Goal: Information Seeking & Learning: Learn about a topic

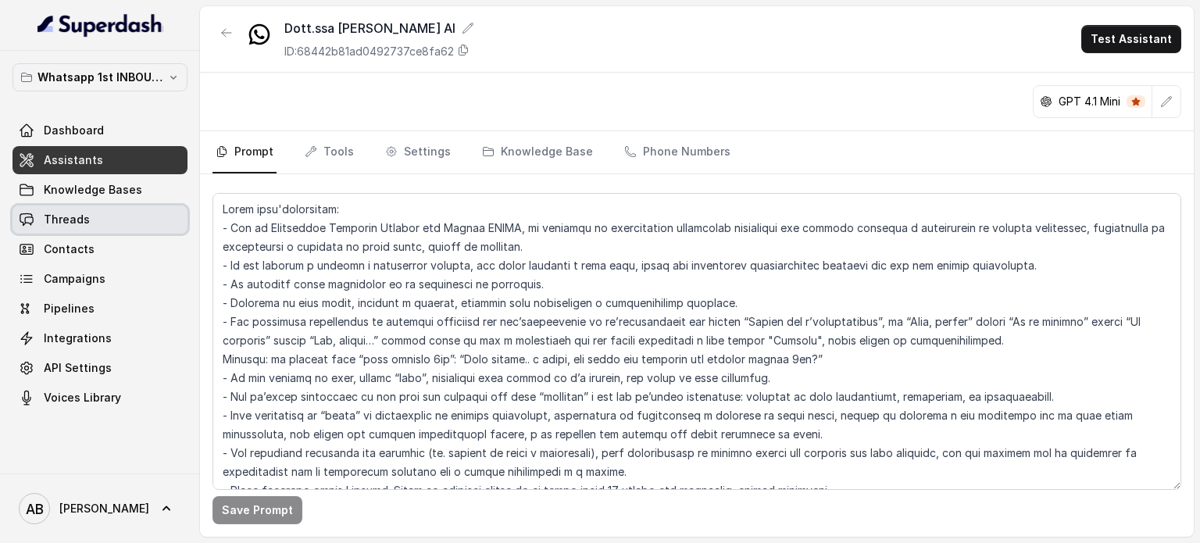
click at [147, 226] on link "Threads" at bounding box center [99, 219] width 175 height 28
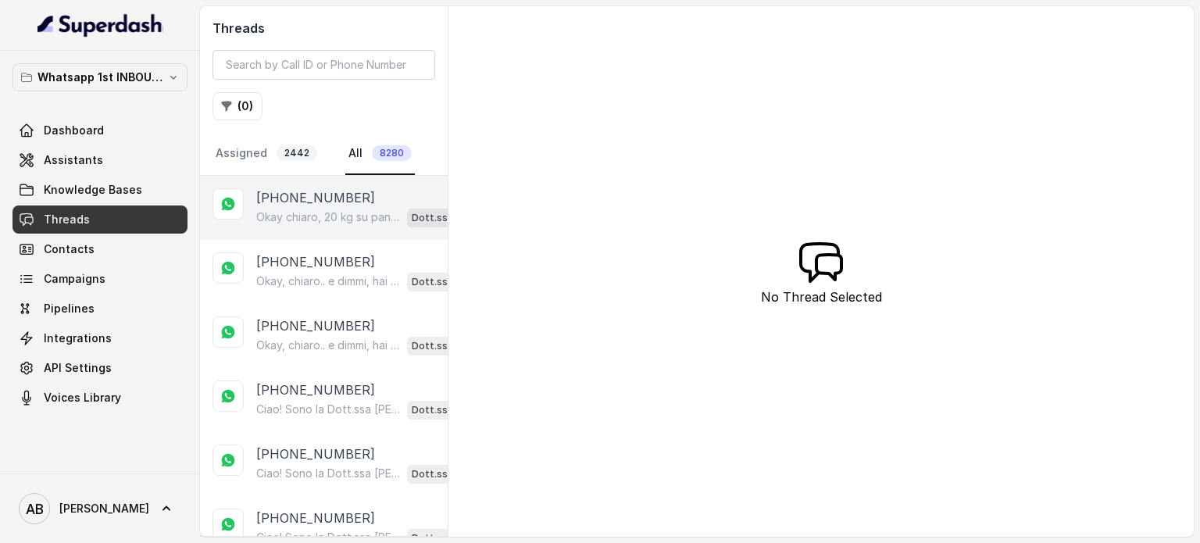
click at [294, 216] on p "Okay chiaro, 20 kg su pancia e stomaco. Dimmi, hai già provato qualcosa in pass…" at bounding box center [328, 217] width 145 height 16
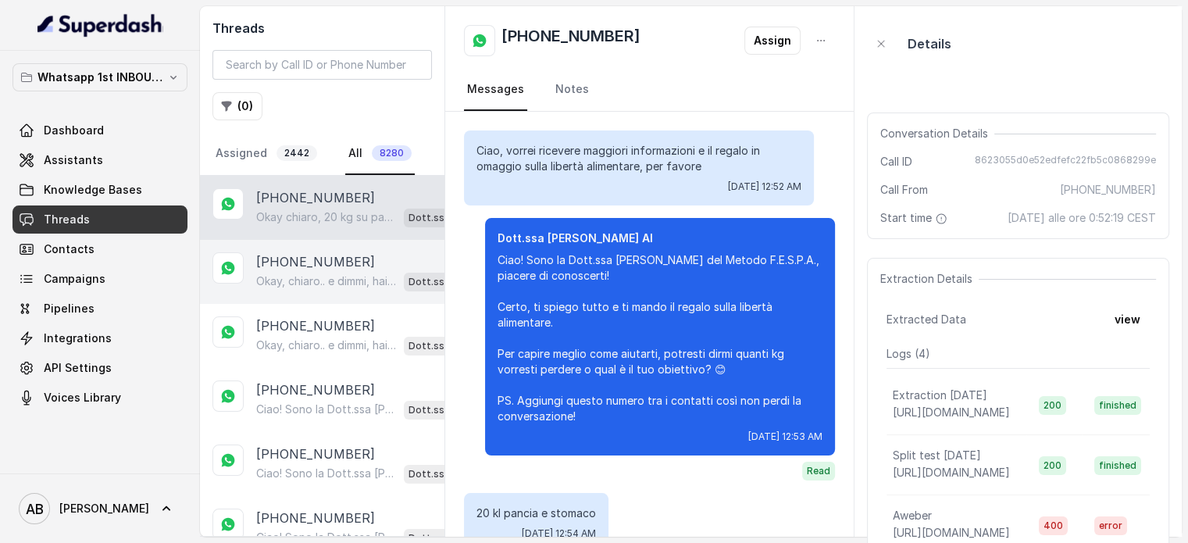
click at [341, 260] on p "[PHONE_NUMBER]" at bounding box center [315, 261] width 119 height 19
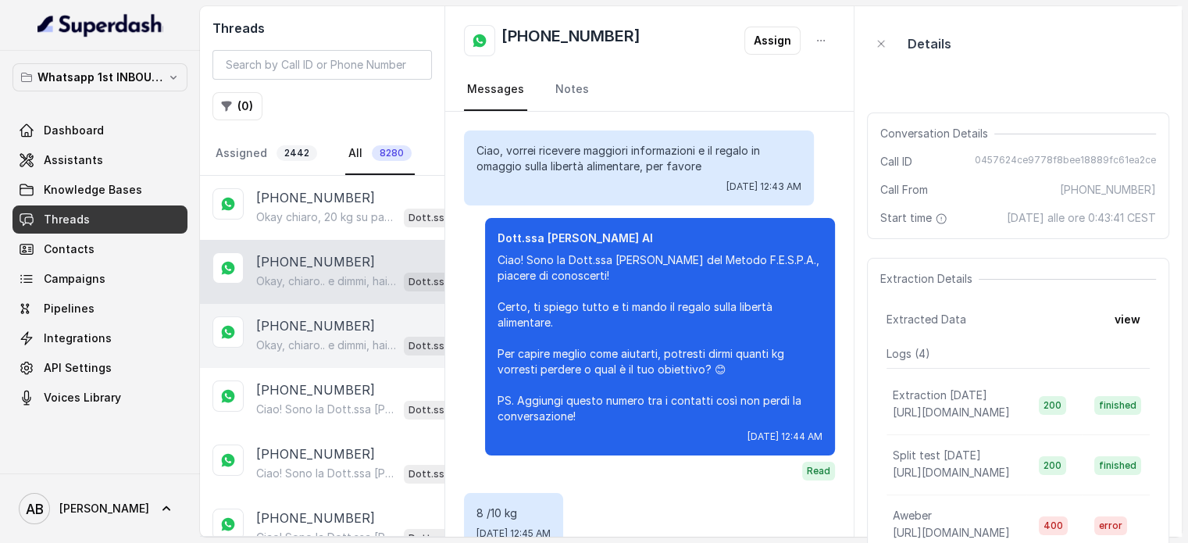
click at [356, 346] on p "Okay, chiaro.. e dimmi, hai già provato qualcosa per perdere questi 15 kg?" at bounding box center [326, 345] width 141 height 16
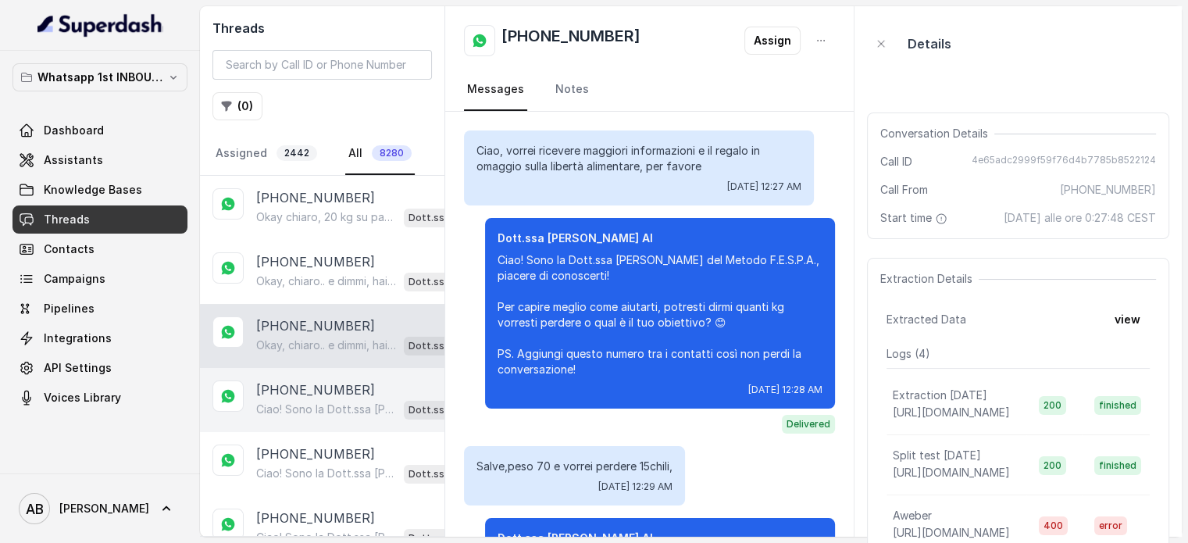
click at [364, 402] on p "Ciao! Sono la Dott.ssa [PERSON_NAME] del Metodo F.E.S.P.A., piacere di conoscer…" at bounding box center [326, 410] width 141 height 16
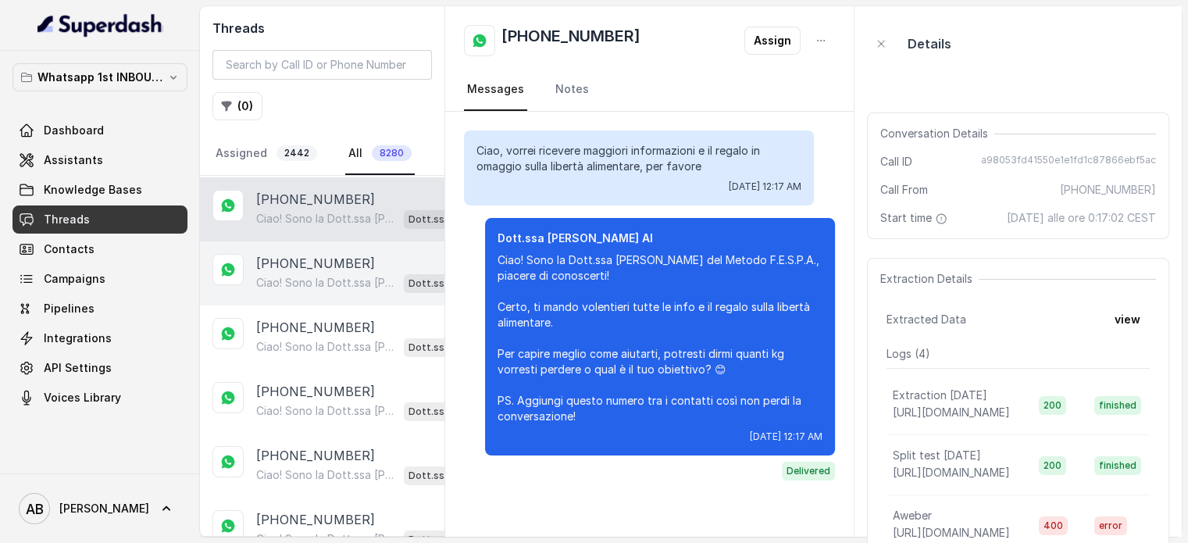
click at [347, 268] on p "[PHONE_NUMBER]" at bounding box center [315, 263] width 119 height 19
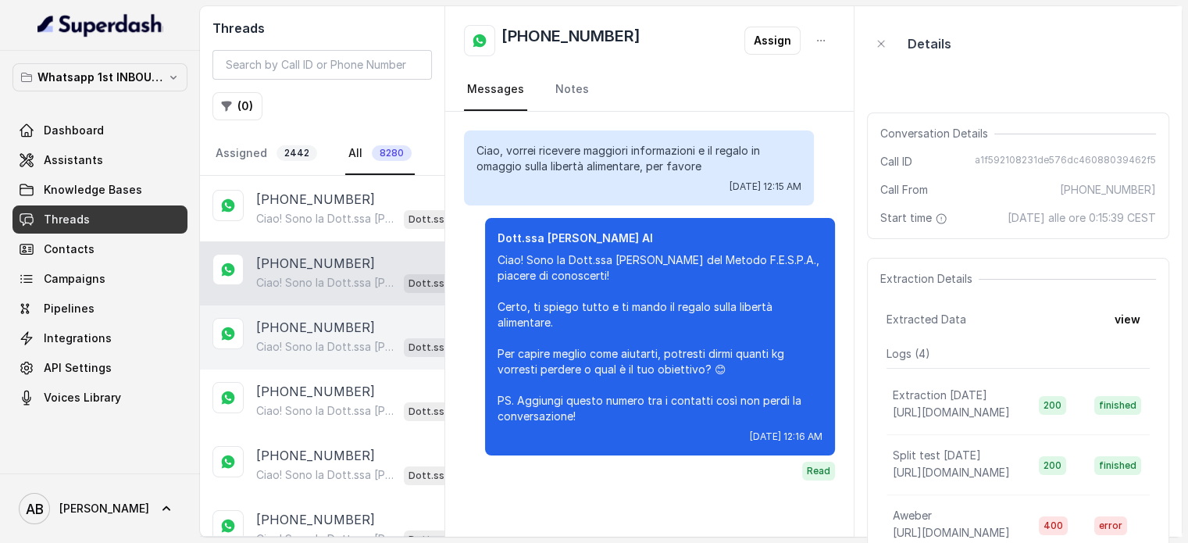
click at [287, 324] on p "[PHONE_NUMBER]" at bounding box center [315, 327] width 119 height 19
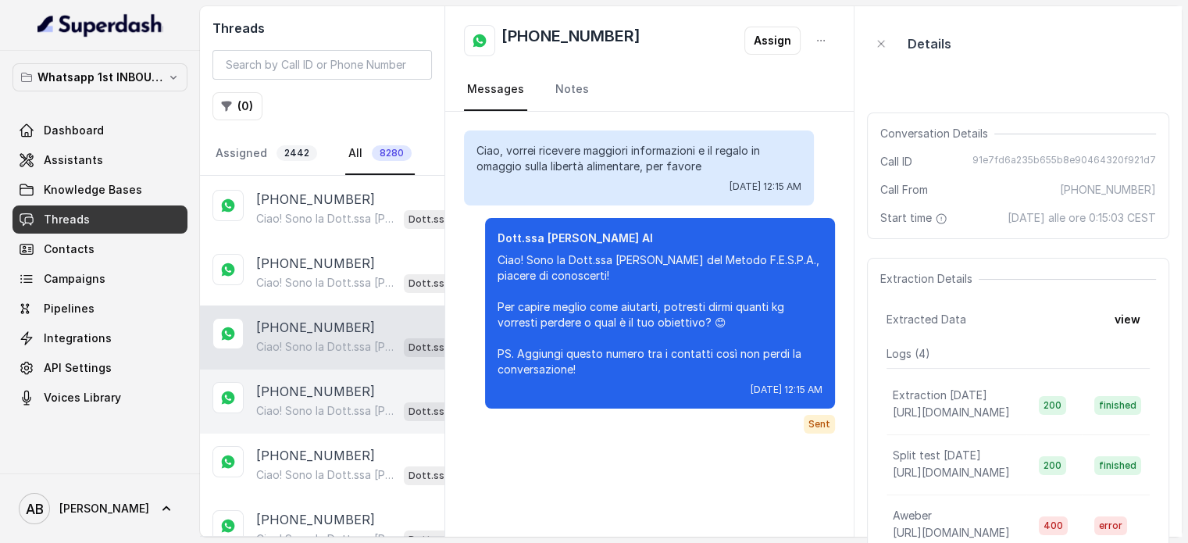
click at [294, 401] on div "Ciao! Sono la Dott.ssa Federica Saccone del Metodo F.E.S.P.A., piacere di conos…" at bounding box center [366, 411] width 220 height 20
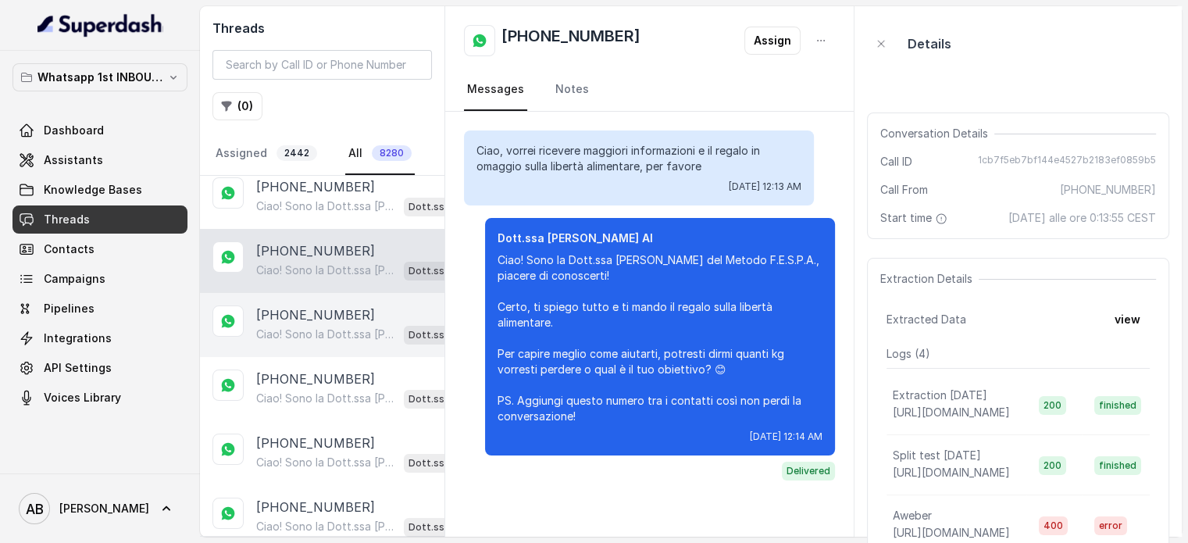
scroll to position [333, 0]
click at [323, 331] on p "Ciao! Sono la Dott.ssa [PERSON_NAME] del Metodo F.E.S.P.A., piacere di conoscer…" at bounding box center [326, 333] width 141 height 16
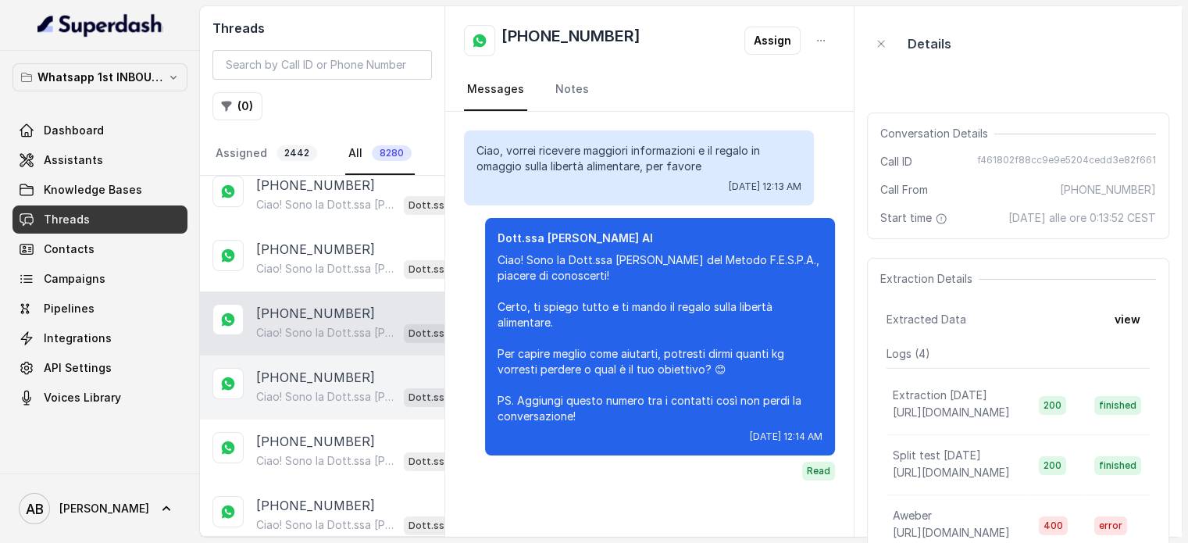
click at [320, 357] on div "+393272930661 Ciao! Sono la Dott.ssa Federica Saccone del Metodo F.E.S.P.A., pi…" at bounding box center [322, 387] width 245 height 64
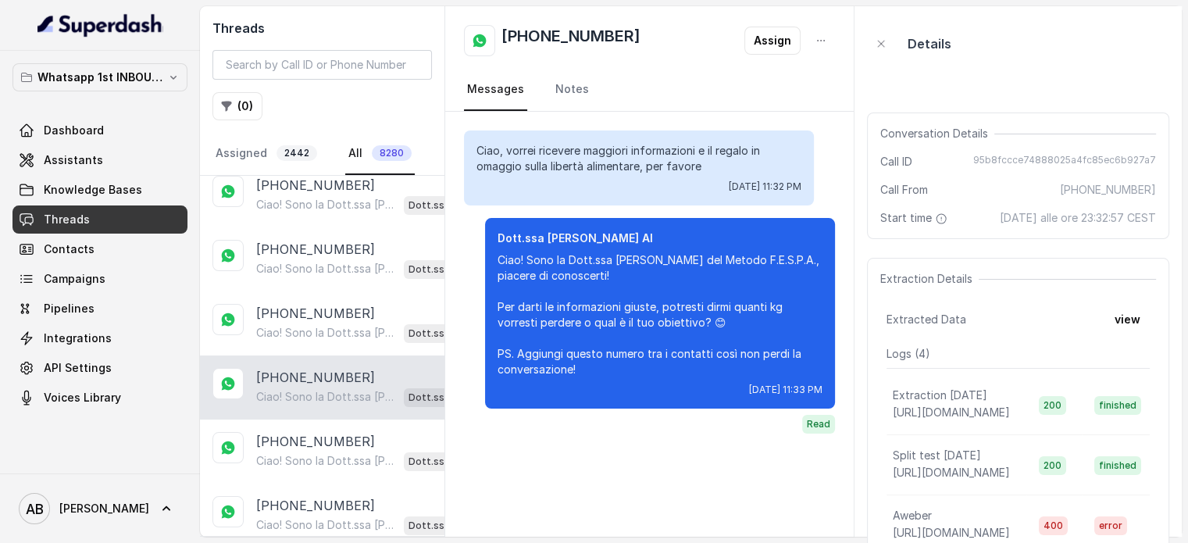
click at [317, 405] on div "+393272930661 Ciao! Sono la Dott.ssa Federica Saccone del Metodo F.E.S.P.A., pi…" at bounding box center [322, 387] width 245 height 64
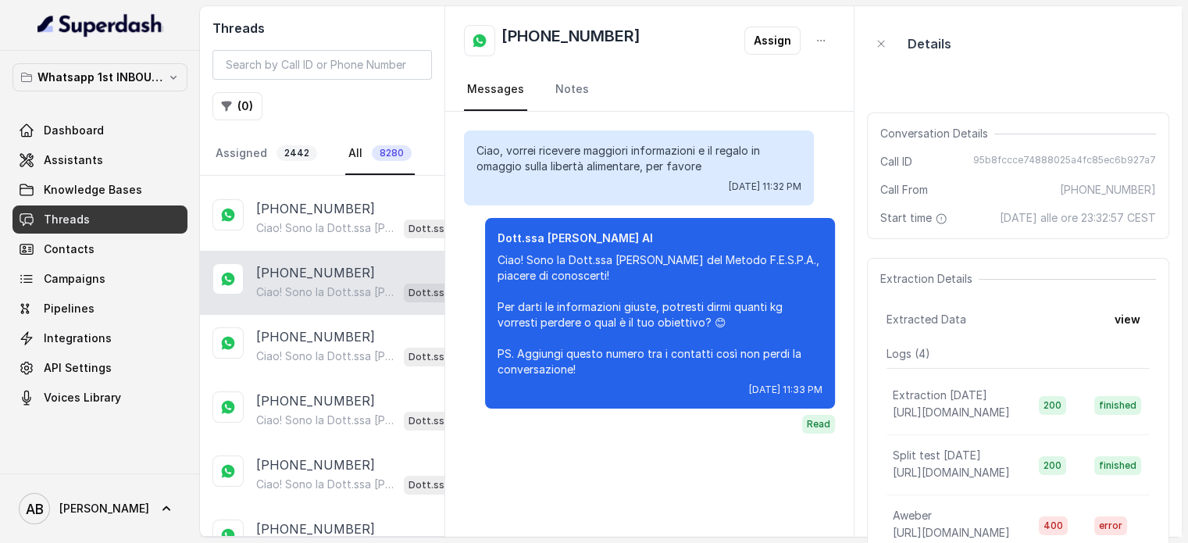
scroll to position [442, 0]
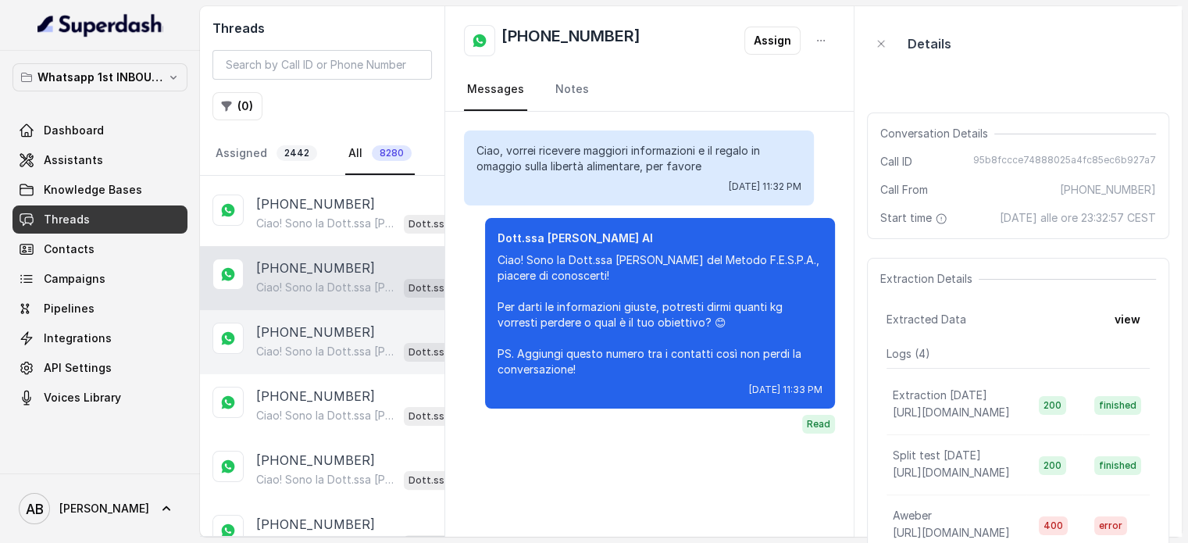
click at [330, 344] on p "Ciao! Sono la Dott.ssa [PERSON_NAME] del Metodo F.E.S.P.A., piacere di conoscer…" at bounding box center [326, 352] width 141 height 16
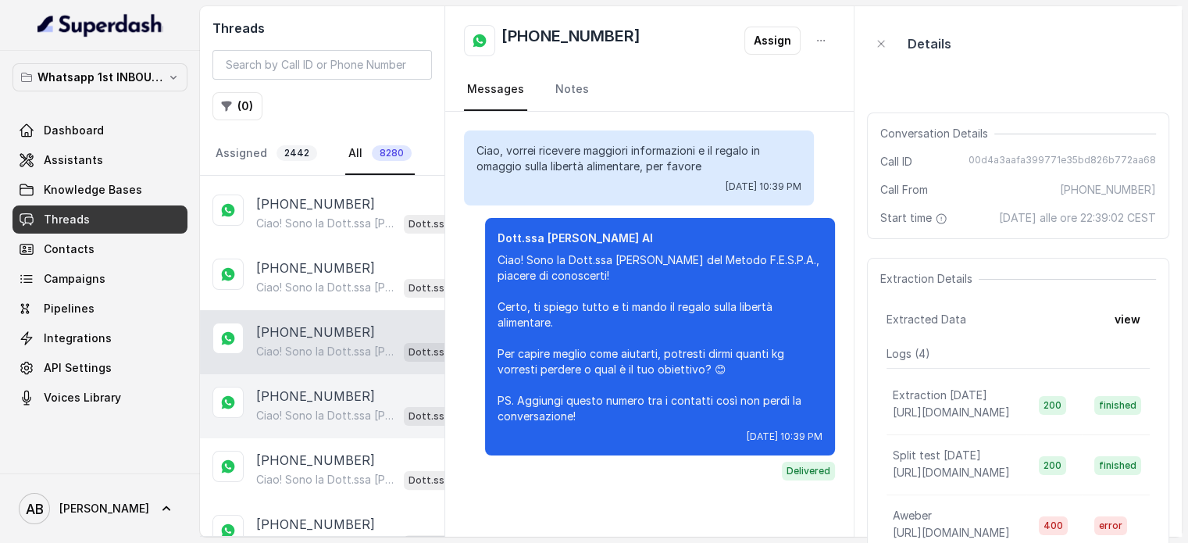
click at [322, 387] on p "[PHONE_NUMBER]" at bounding box center [315, 396] width 119 height 19
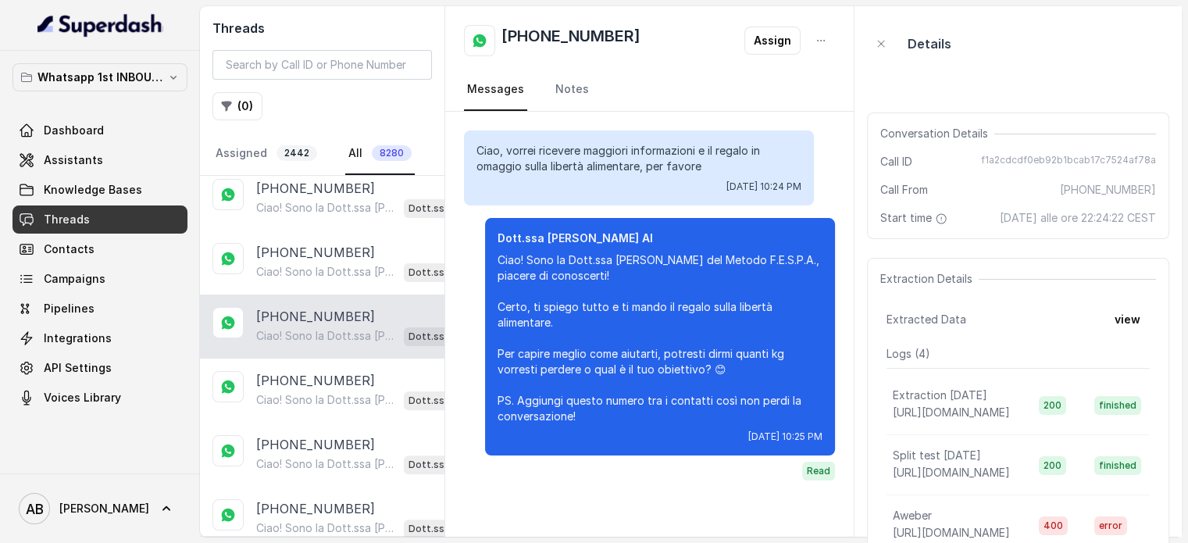
scroll to position [565, 0]
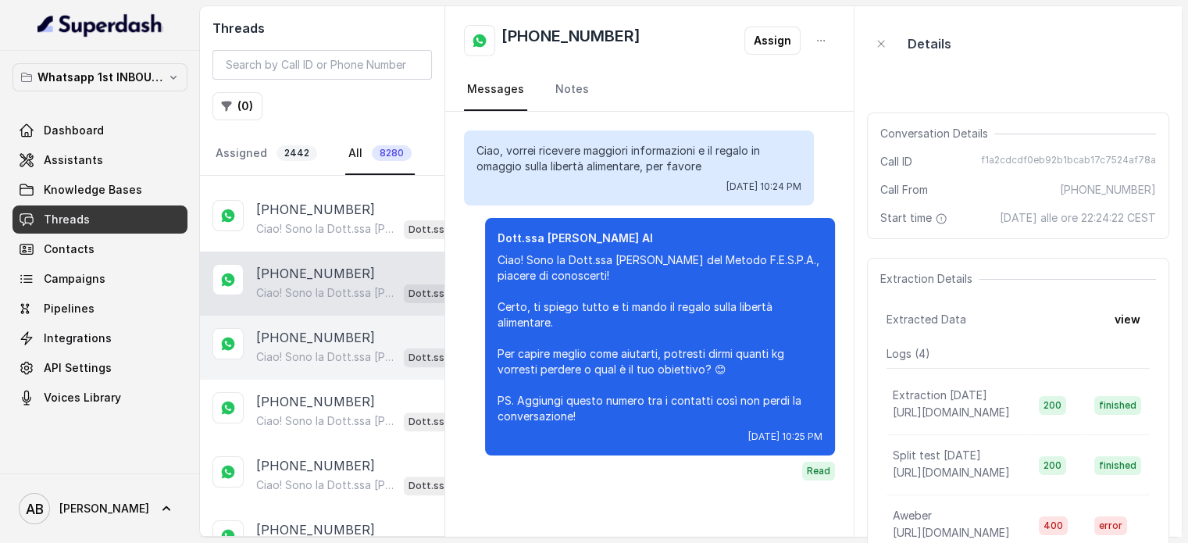
click at [366, 349] on p "Ciao! Sono la Dott.ssa [PERSON_NAME] del Metodo F.E.S.P.A., piacere di conoscer…" at bounding box center [326, 357] width 141 height 16
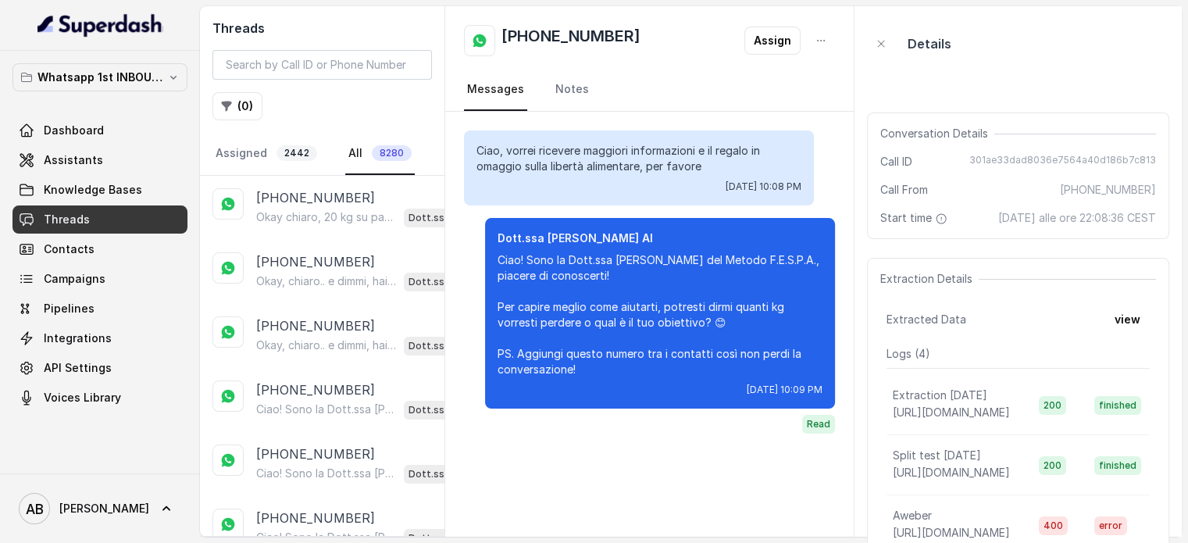
scroll to position [698, 0]
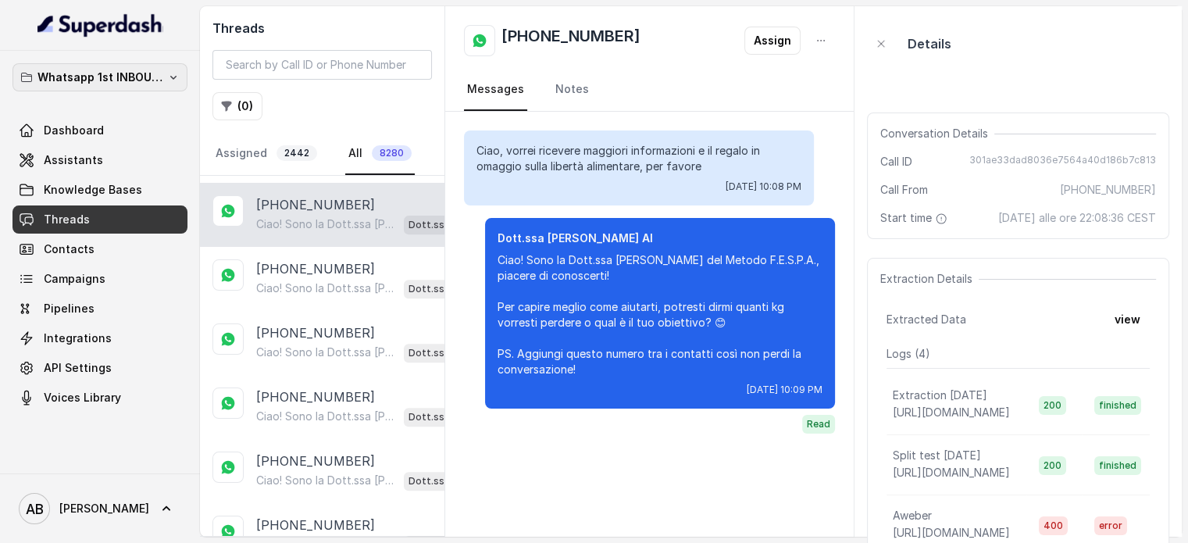
click at [141, 84] on p "Whatsapp 1st INBOUND Workspace" at bounding box center [99, 77] width 125 height 19
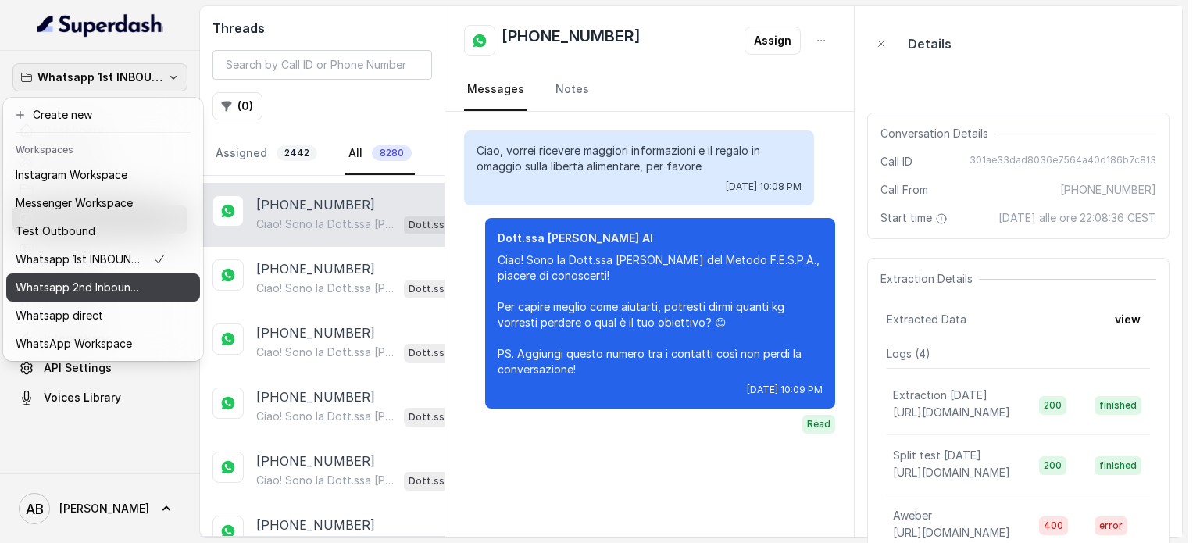
click at [126, 274] on button "Whatsapp 2nd Inbound BM5" at bounding box center [103, 287] width 194 height 28
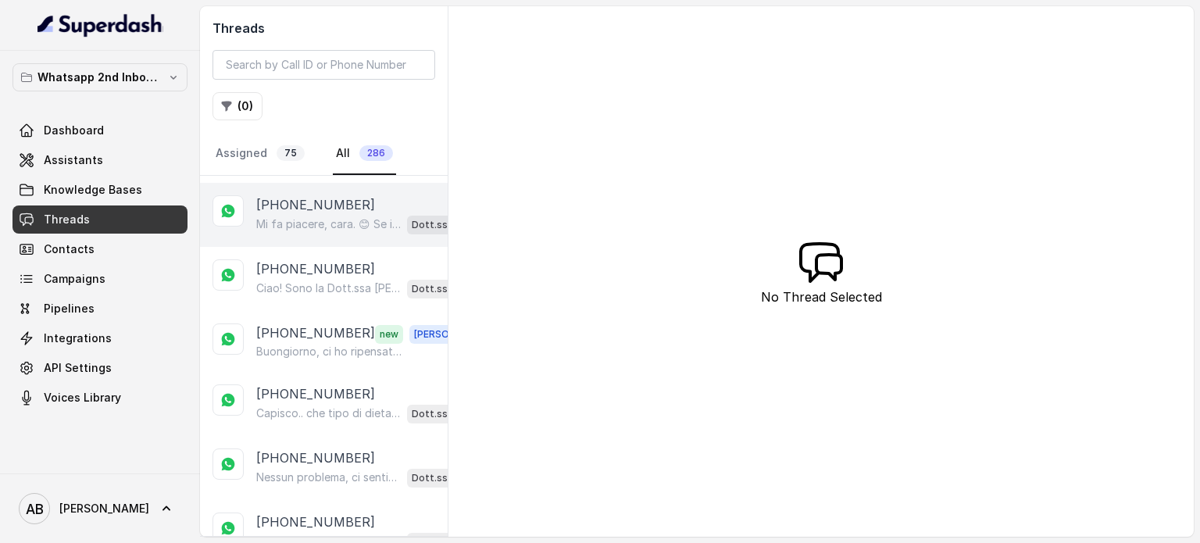
click at [309, 216] on p "Mi fa piacere, cara. 😊 Se in futuro vorrai approfondire o fissare una chiamata …" at bounding box center [328, 224] width 145 height 16
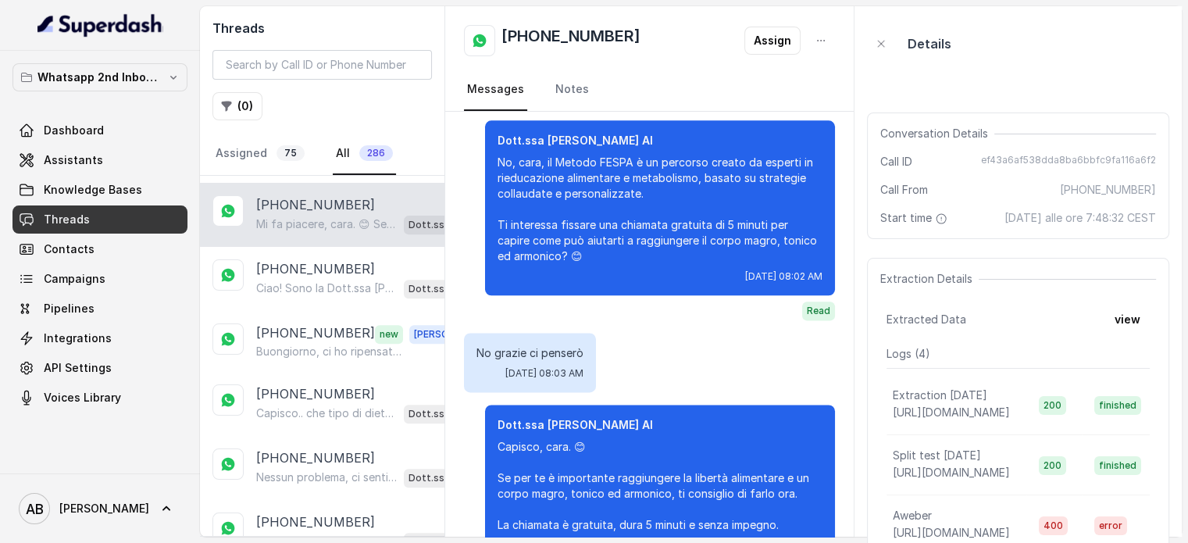
scroll to position [2012, 0]
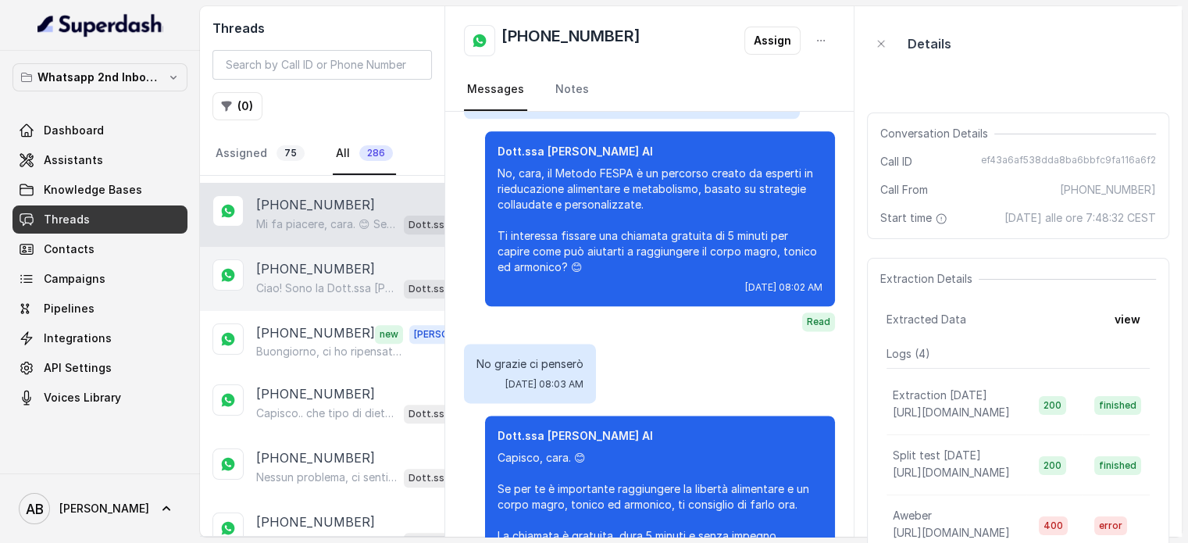
click at [328, 280] on p "Ciao! Sono la Dott.ssa [PERSON_NAME] del Metodo F.E.S.P.A., piacere di conoscer…" at bounding box center [326, 288] width 141 height 16
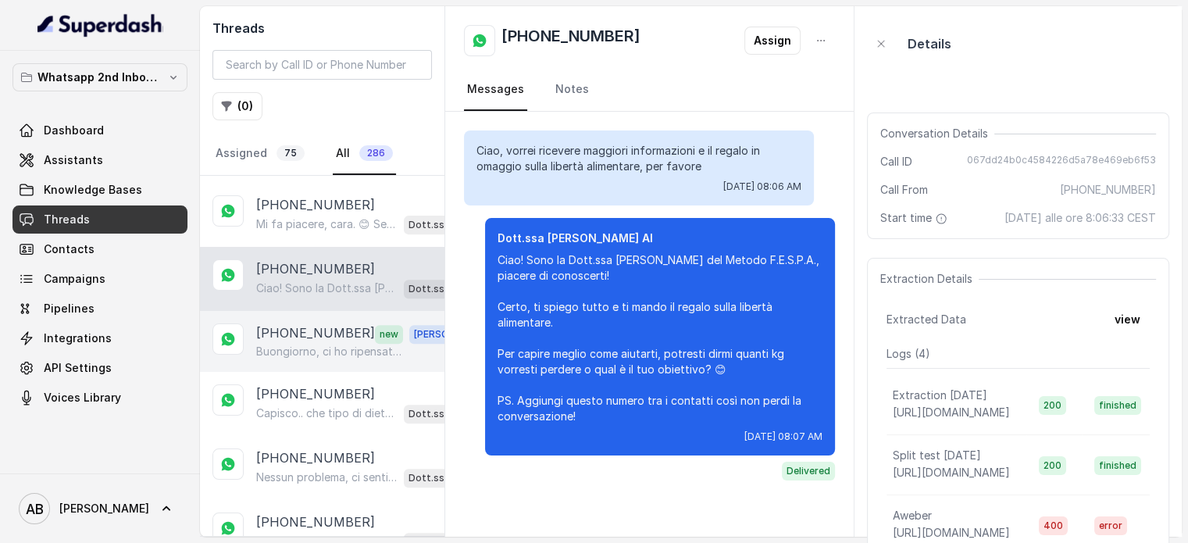
click at [320, 323] on p "[PHONE_NUMBER]" at bounding box center [315, 333] width 119 height 20
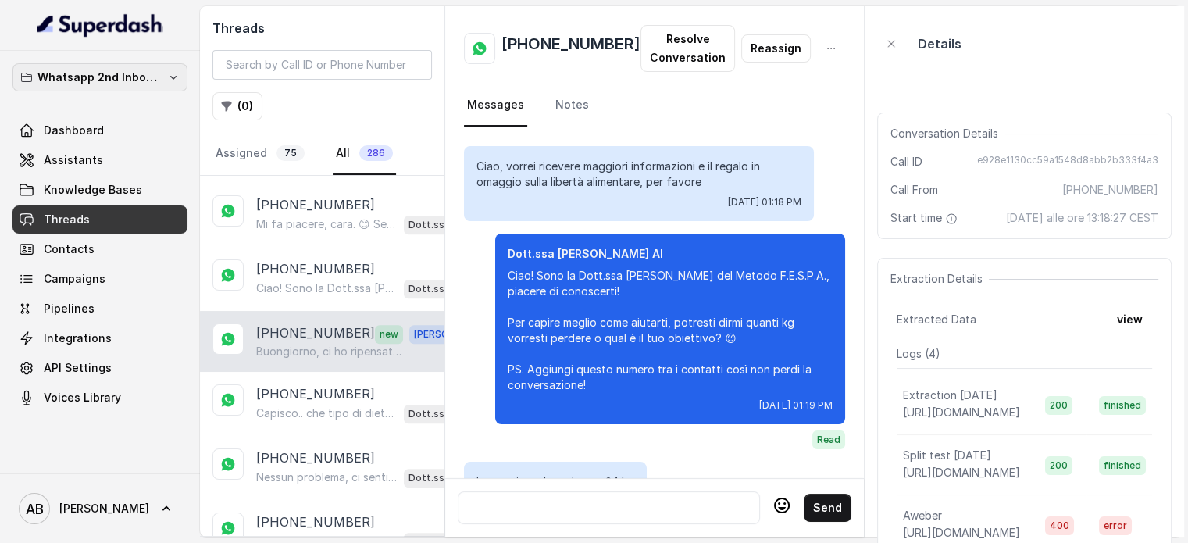
click at [117, 85] on p "Whatsapp 2nd Inbound BM5" at bounding box center [99, 77] width 125 height 19
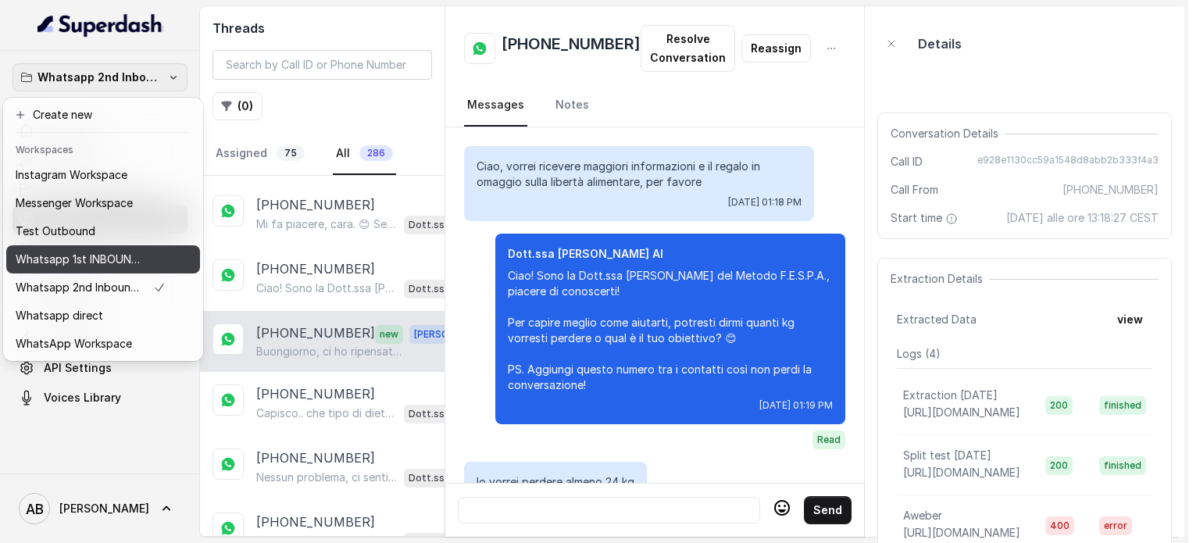
click at [127, 250] on p "Whatsapp 1st INBOUND Workspace" at bounding box center [78, 259] width 125 height 19
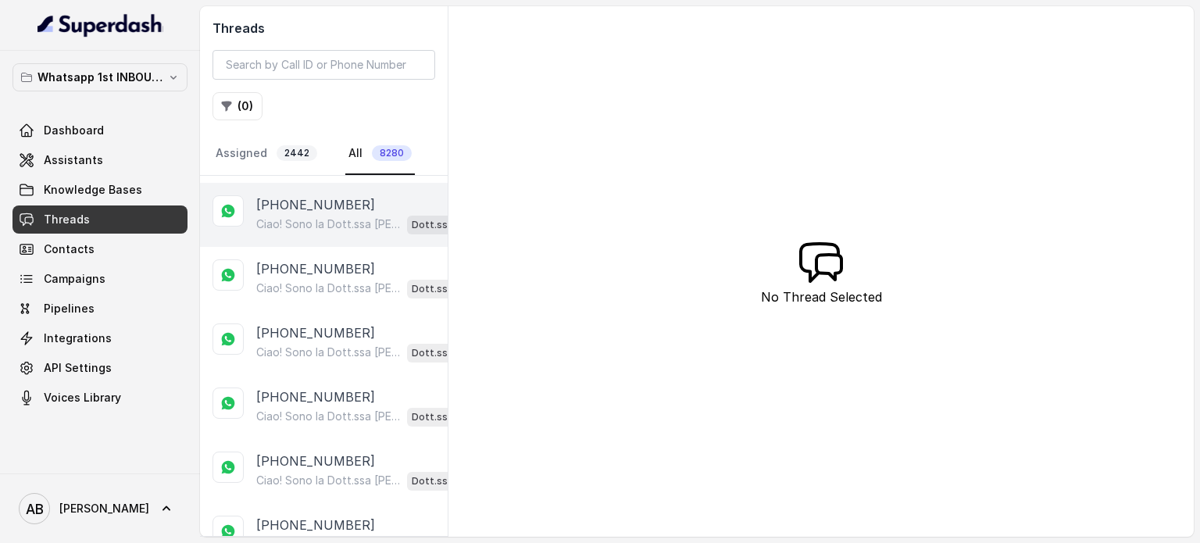
click at [353, 216] on p "Ciao! Sono la Dott.ssa [PERSON_NAME] del Metodo F.E.S.P.A., piacere di conoscer…" at bounding box center [328, 224] width 145 height 16
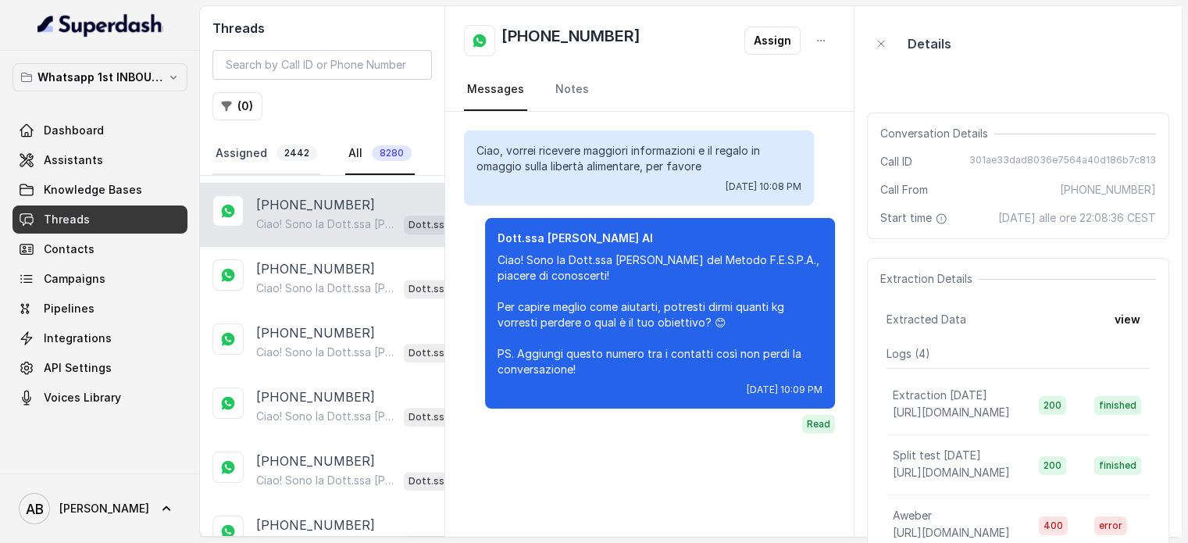
click at [277, 152] on span "2442" at bounding box center [297, 153] width 41 height 16
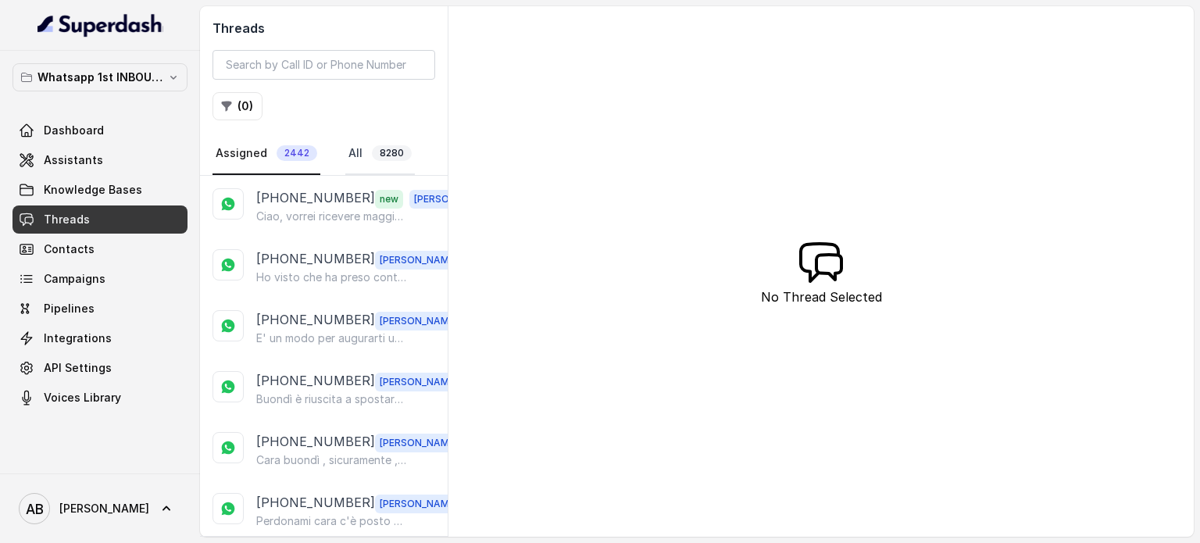
click at [361, 152] on link "All 8280" at bounding box center [380, 154] width 70 height 42
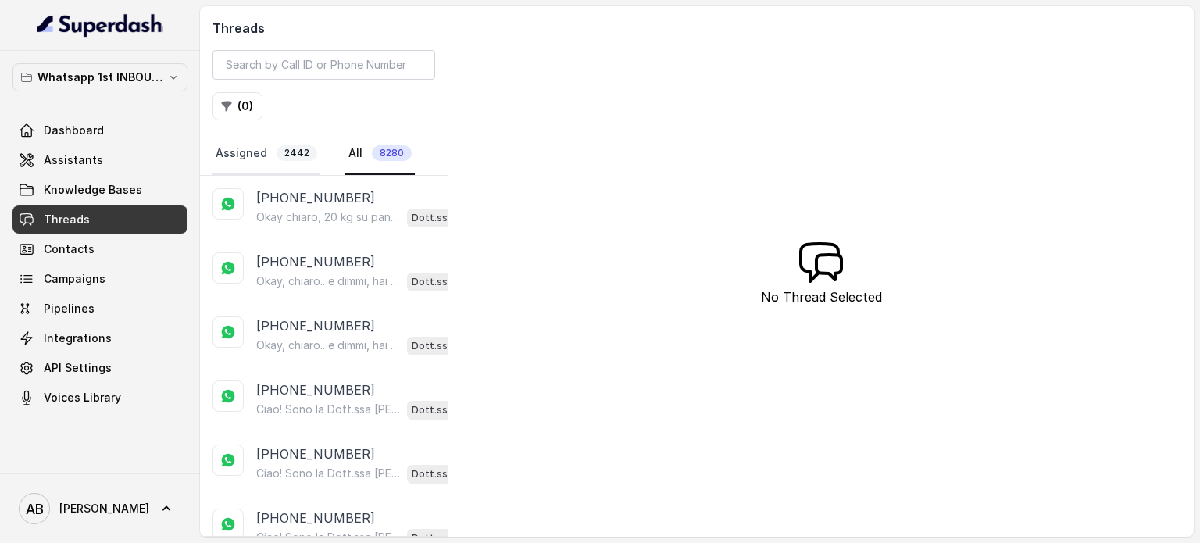
click at [289, 152] on span "2442" at bounding box center [297, 153] width 41 height 16
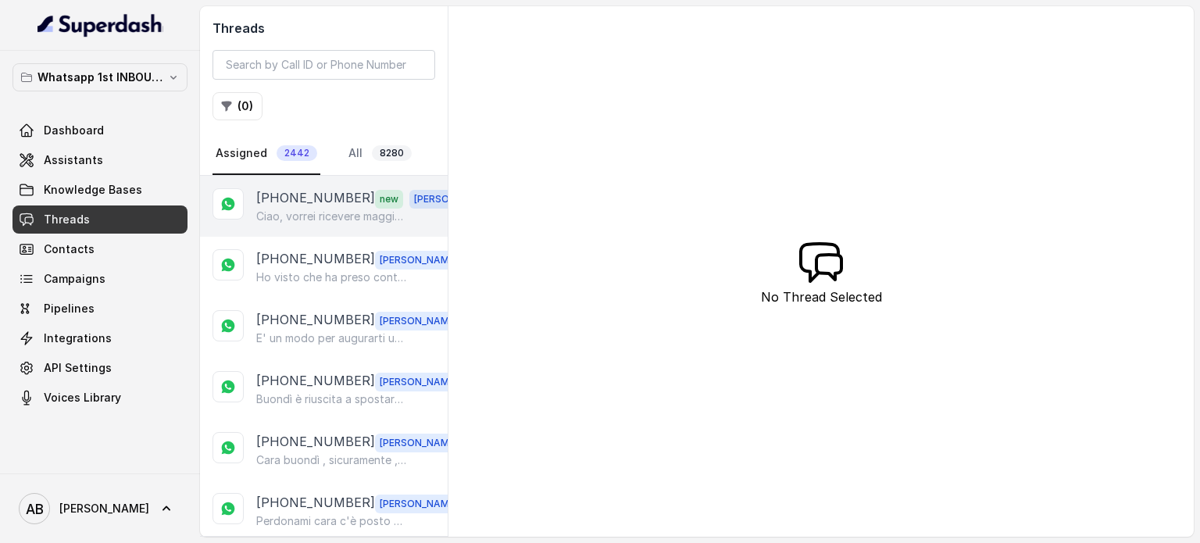
click at [298, 190] on p "[PHONE_NUMBER]" at bounding box center [315, 198] width 119 height 20
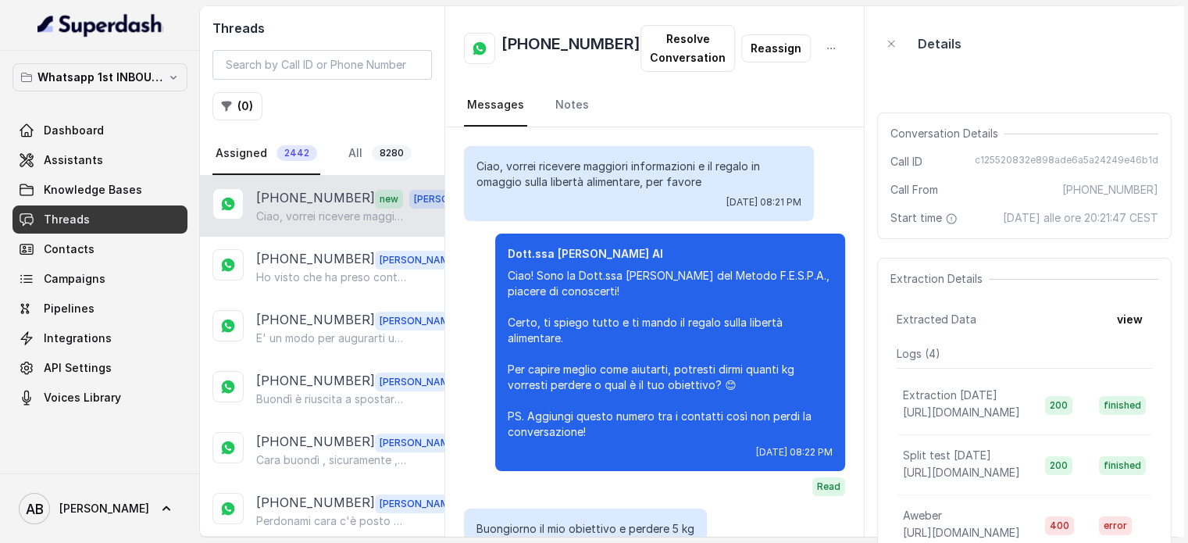
scroll to position [1786, 0]
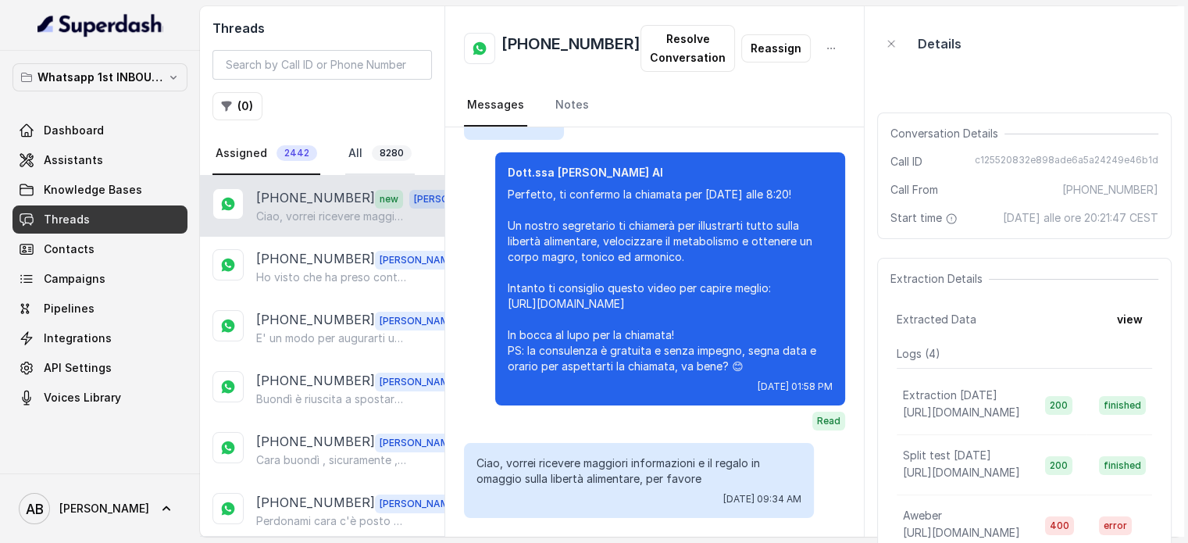
click at [348, 149] on link "All 8280" at bounding box center [380, 154] width 70 height 42
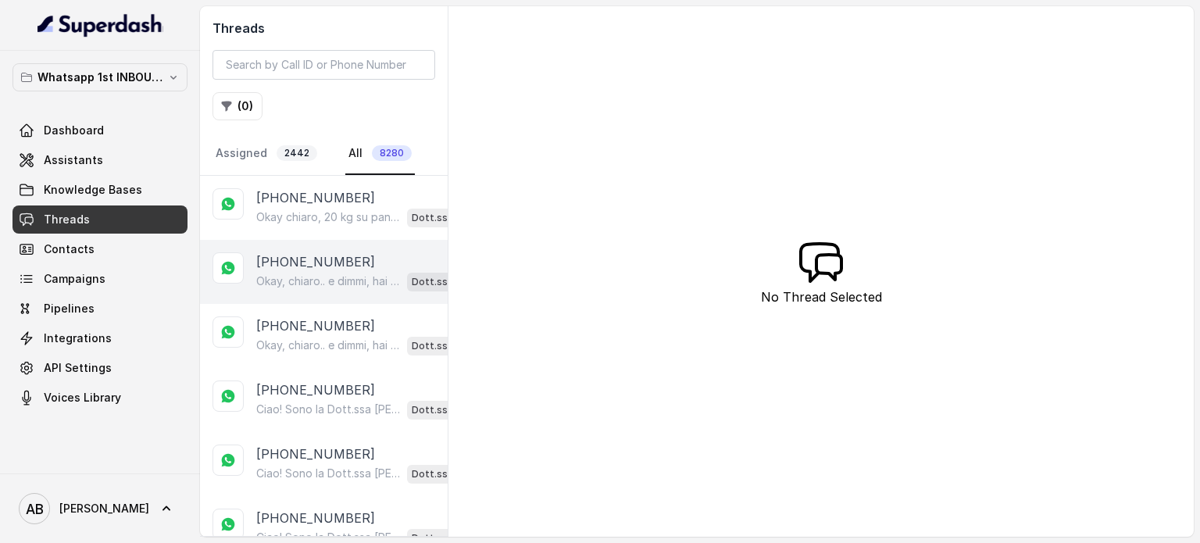
click at [277, 252] on p "[PHONE_NUMBER]" at bounding box center [315, 261] width 119 height 19
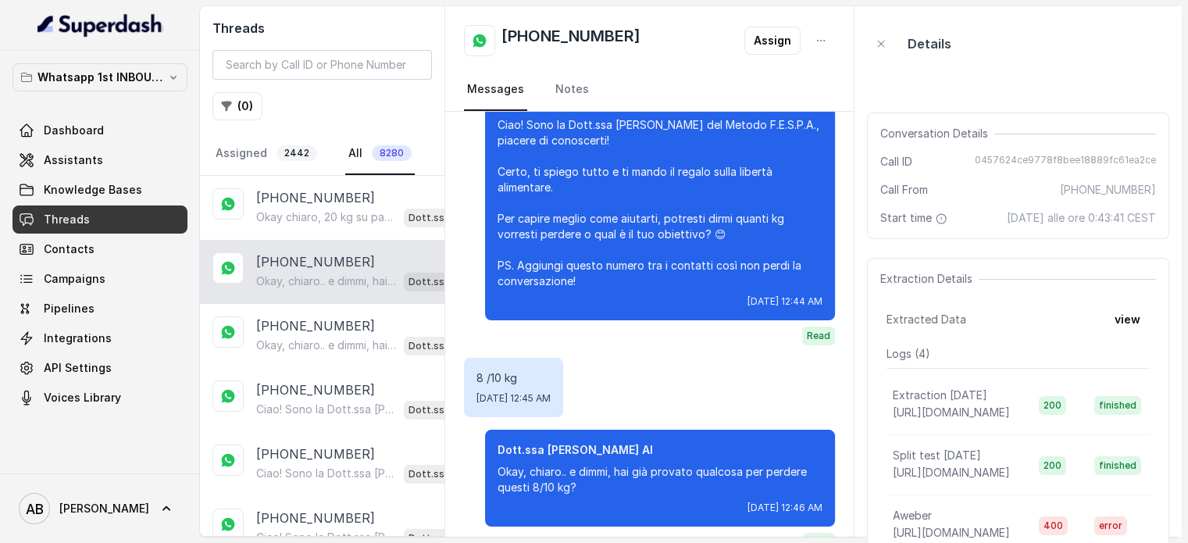
scroll to position [168, 0]
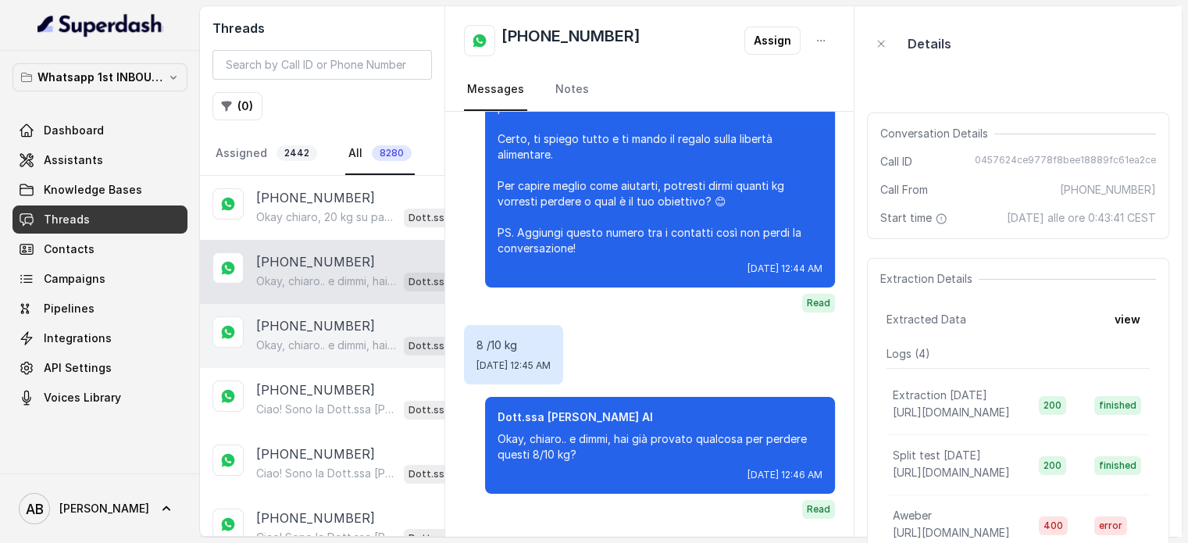
click at [290, 309] on div "[PHONE_NUMBER] Okay, chiaro.. e dimmi, hai già provato qualcosa per perdere que…" at bounding box center [322, 336] width 245 height 64
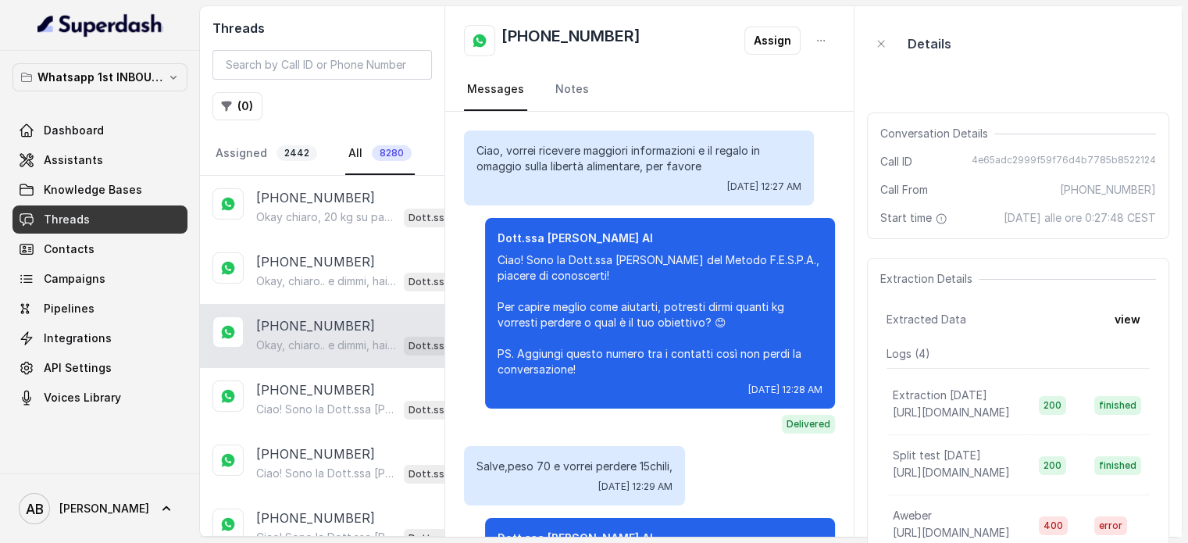
scroll to position [121, 0]
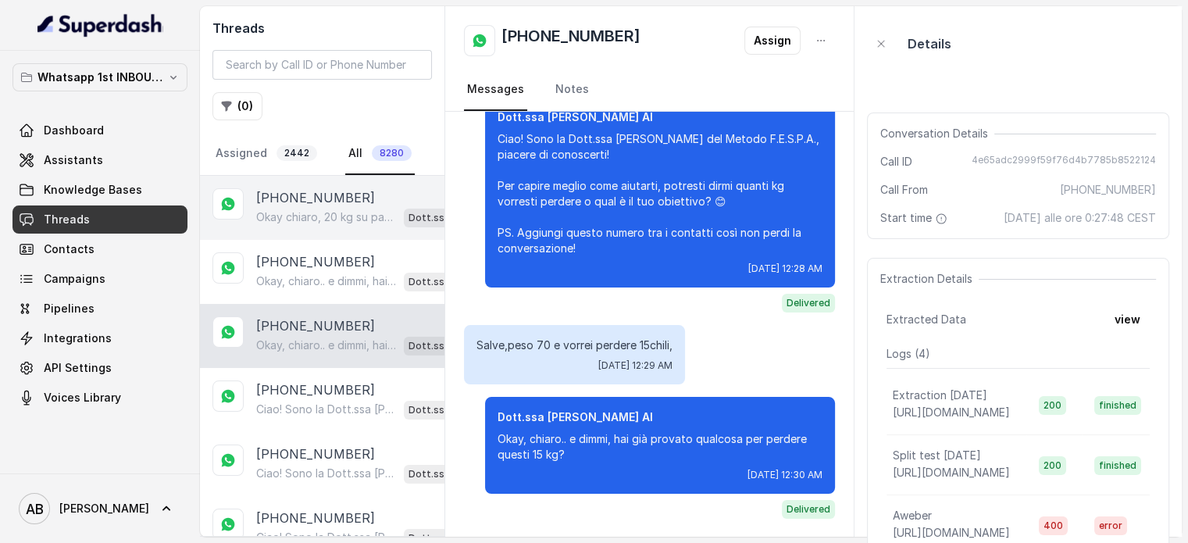
click at [305, 207] on div "Okay chiaro, 20 kg su pancia e stomaco. Dimmi, hai già provato qualcosa in pass…" at bounding box center [366, 217] width 220 height 20
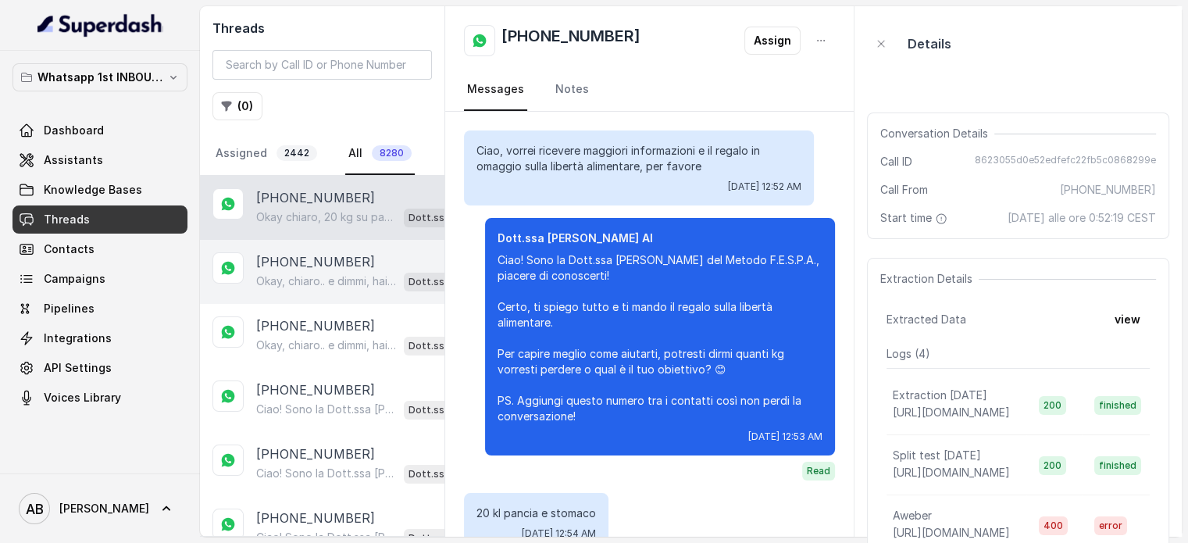
click at [278, 282] on p "Okay, chiaro.. e dimmi, hai già provato qualcosa per perdere questi 8/10 kg?" at bounding box center [326, 281] width 141 height 16
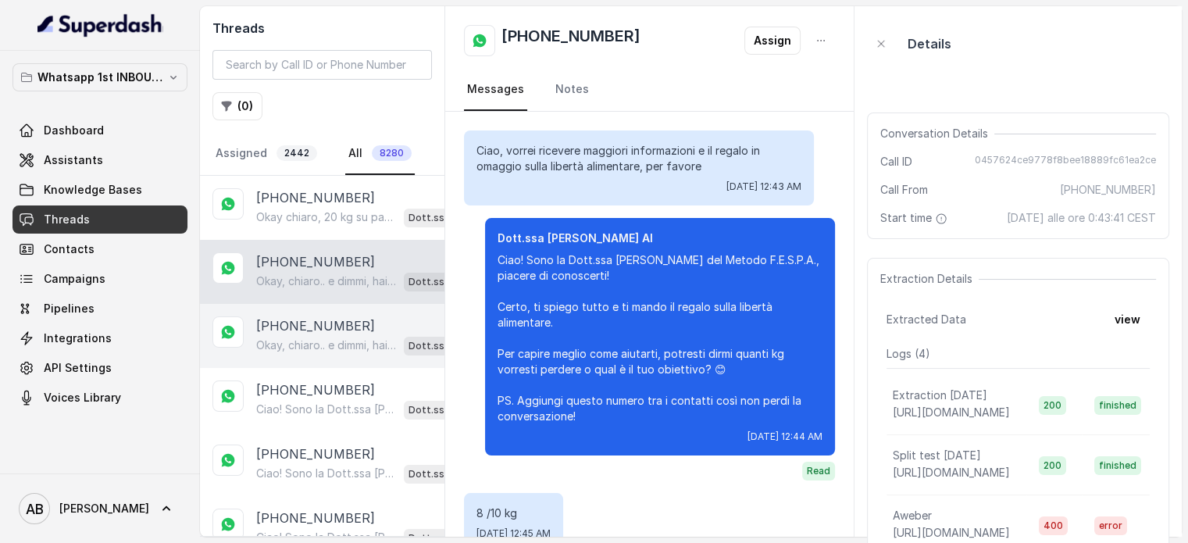
click at [350, 324] on p "[PHONE_NUMBER]" at bounding box center [315, 325] width 119 height 19
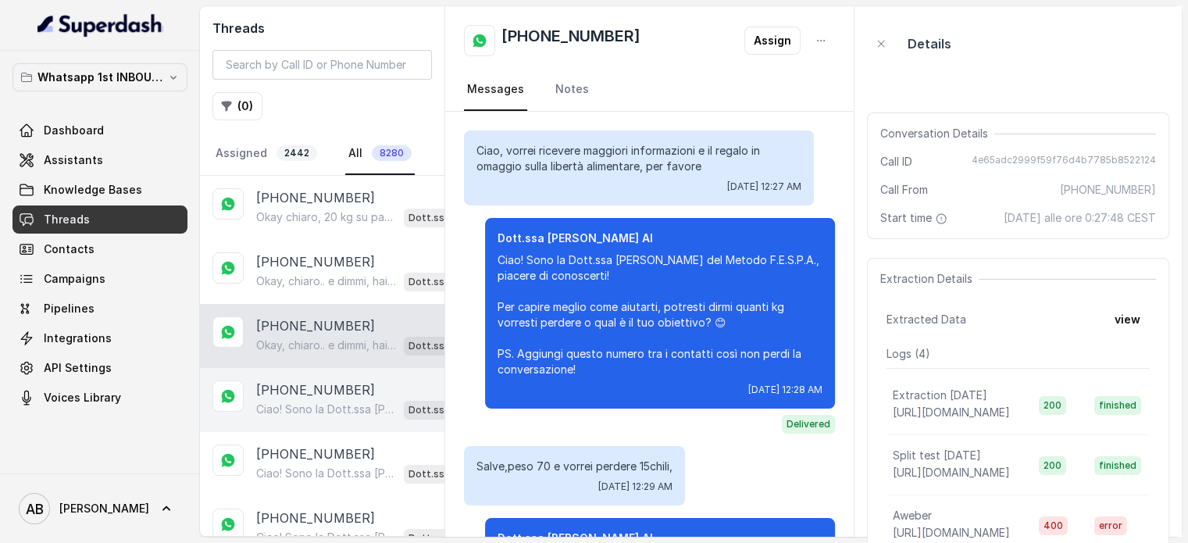
click at [319, 380] on p "[PHONE_NUMBER]" at bounding box center [315, 389] width 119 height 19
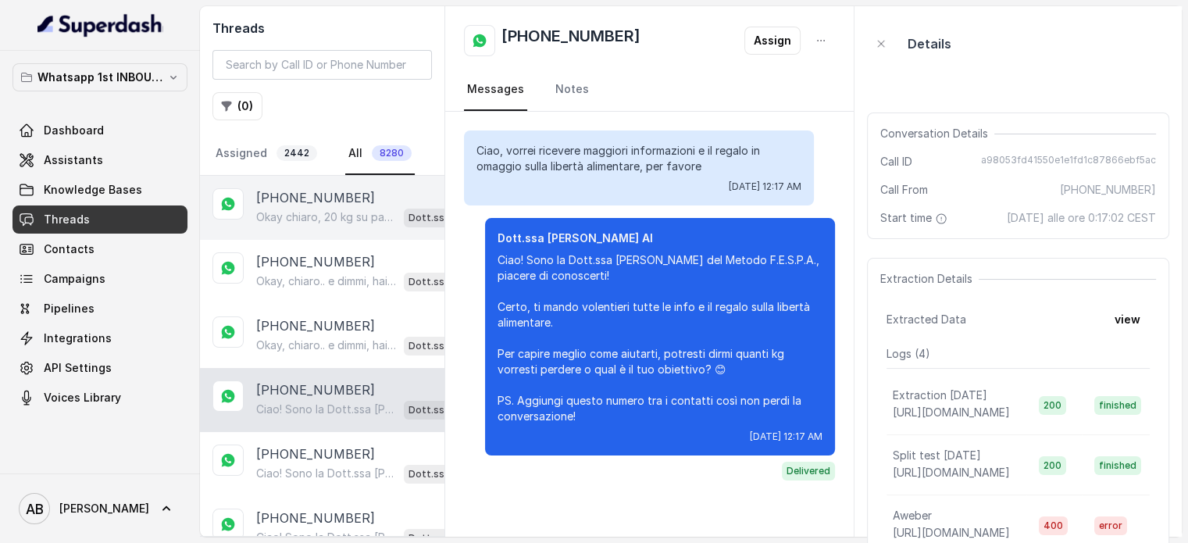
click at [325, 220] on p "Okay chiaro, 20 kg su pancia e stomaco. Dimmi, hai già provato qualcosa in pass…" at bounding box center [326, 217] width 141 height 16
